Goal: Information Seeking & Learning: Learn about a topic

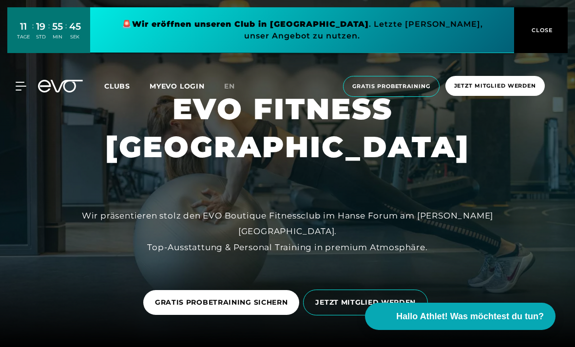
click at [24, 86] on icon at bounding box center [21, 86] width 10 height 8
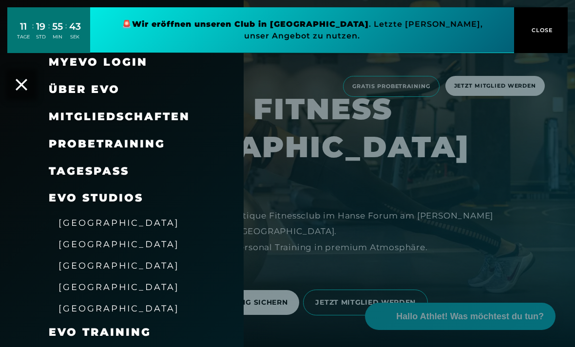
click at [89, 174] on link "TAGESPASS" at bounding box center [89, 171] width 80 height 13
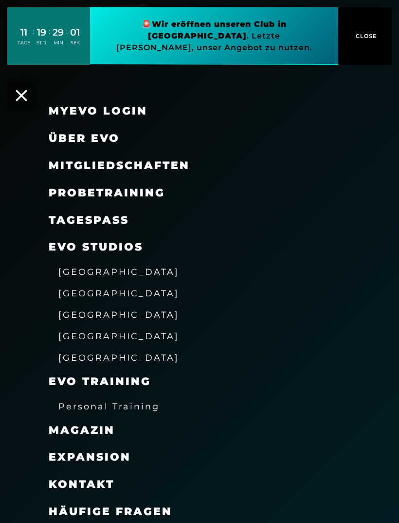
click at [65, 221] on link "TAGESPASS" at bounding box center [89, 219] width 80 height 13
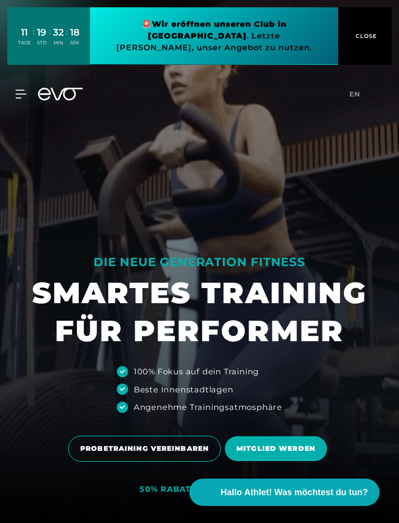
click at [69, 253] on div at bounding box center [199, 261] width 399 height 523
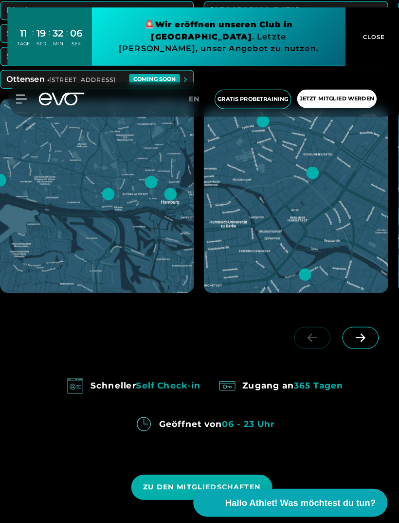
scroll to position [656, 0]
click at [236, 499] on span "Hallo Athlet! Was möchtest du tun?" at bounding box center [295, 492] width 148 height 13
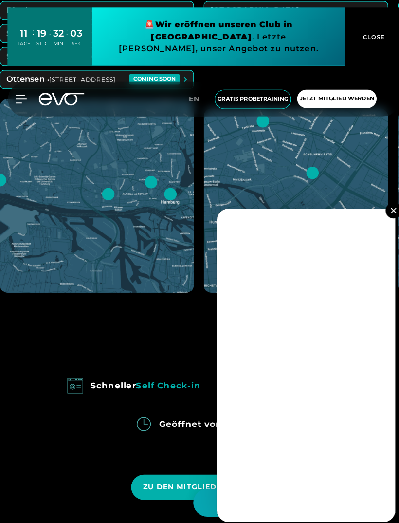
click at [387, 208] on img at bounding box center [385, 205] width 5 height 5
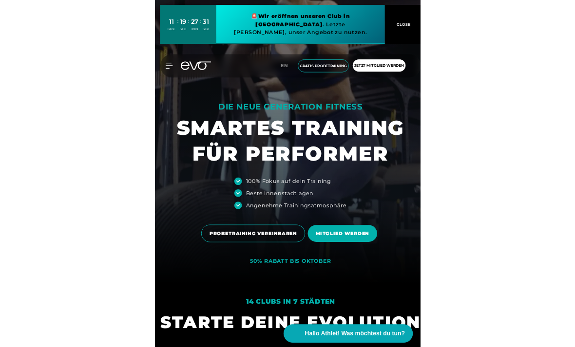
scroll to position [0, 0]
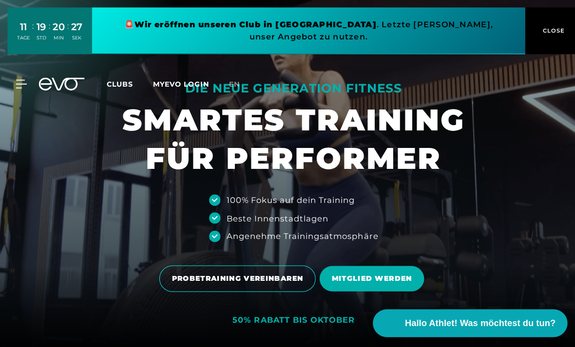
click at [399, 45] on button "CLOSE" at bounding box center [541, 30] width 54 height 46
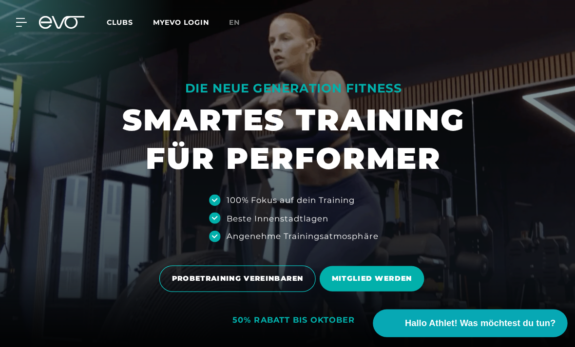
click at [23, 18] on icon at bounding box center [21, 22] width 10 height 8
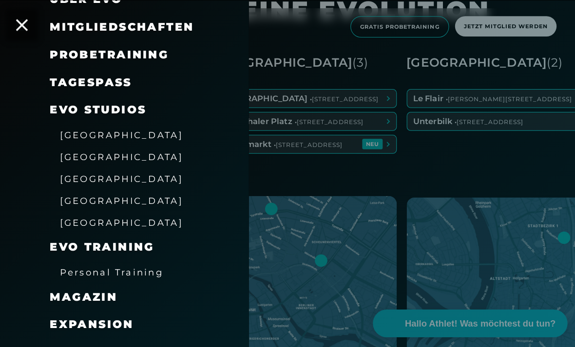
scroll to position [409, 0]
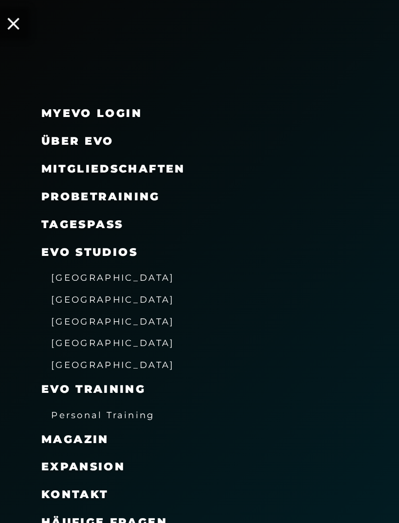
scroll to position [2263, 0]
click at [127, 505] on span "Häufige Fragen" at bounding box center [111, 511] width 124 height 13
